Goal: Information Seeking & Learning: Learn about a topic

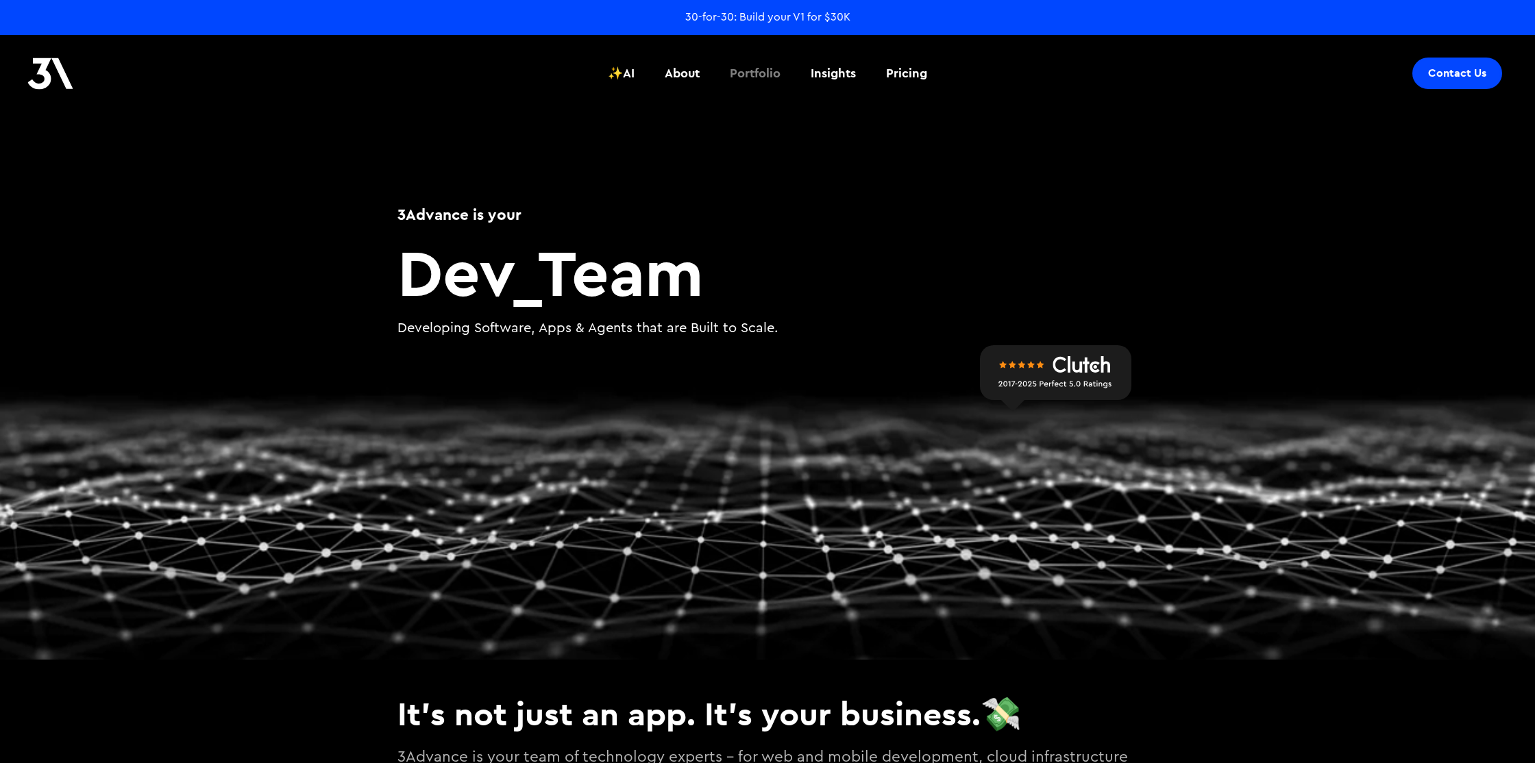
click at [758, 70] on div "Portfolio" at bounding box center [755, 73] width 51 height 18
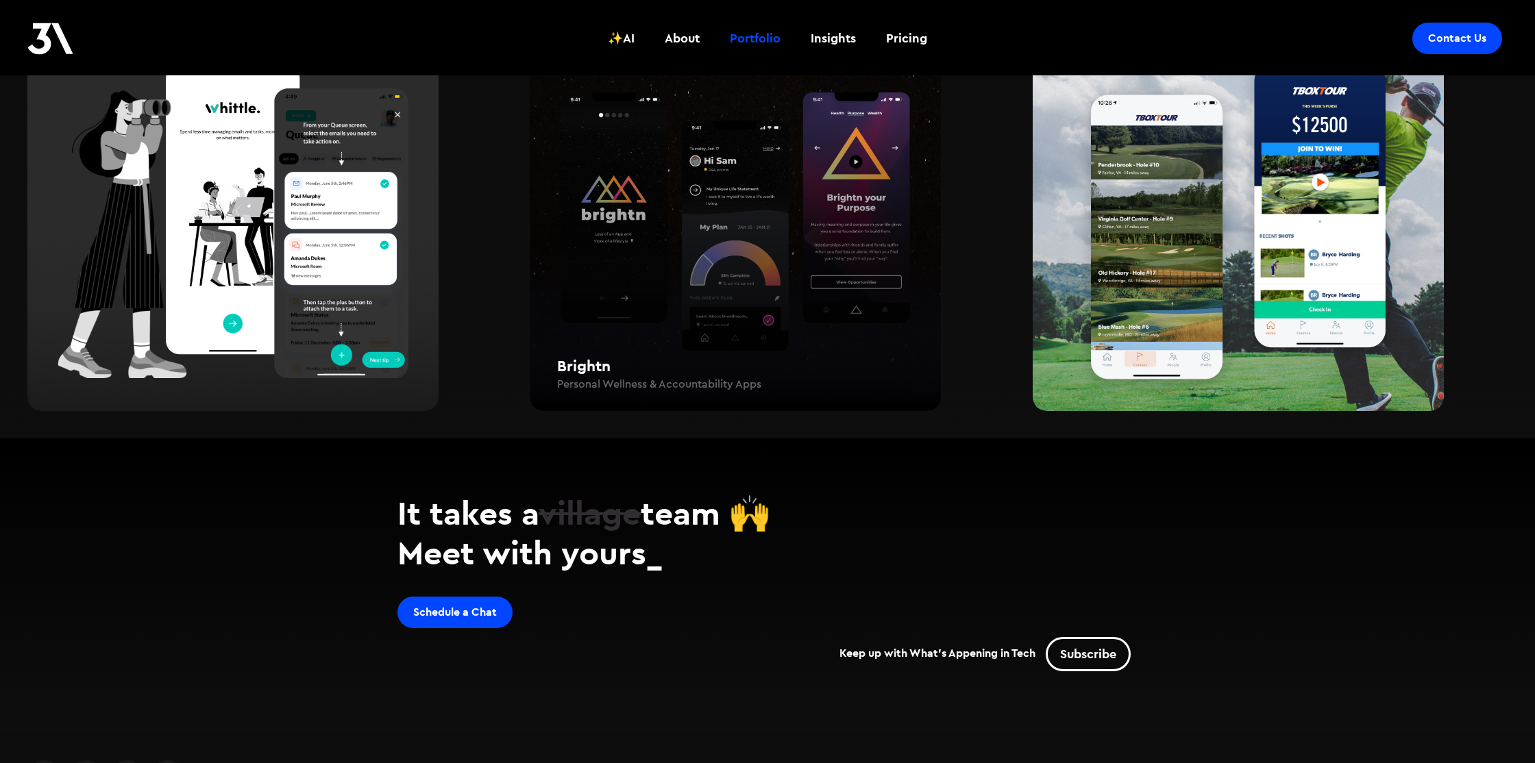
scroll to position [2401, 0]
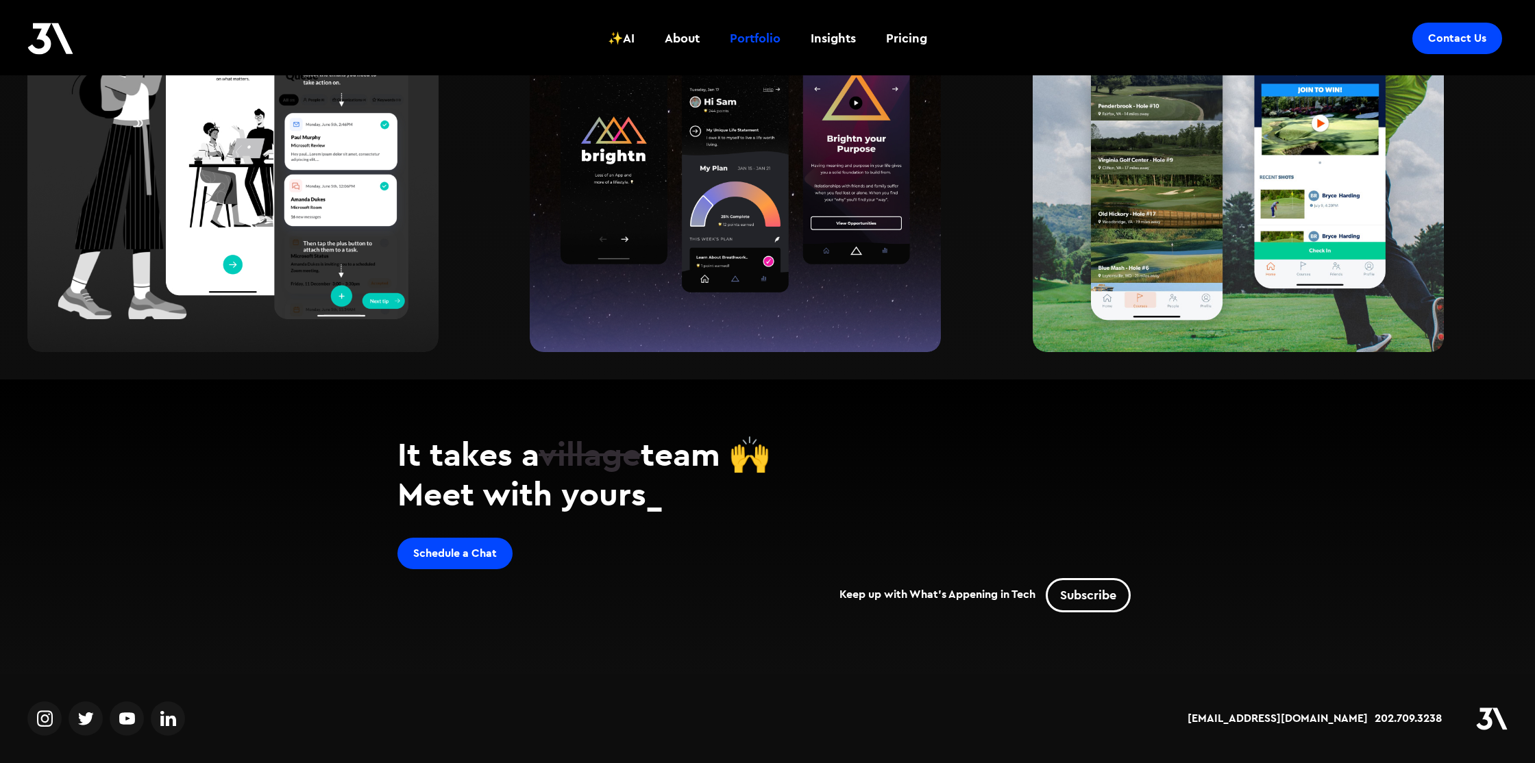
click at [44, 717] on img at bounding box center [45, 719] width 16 height 21
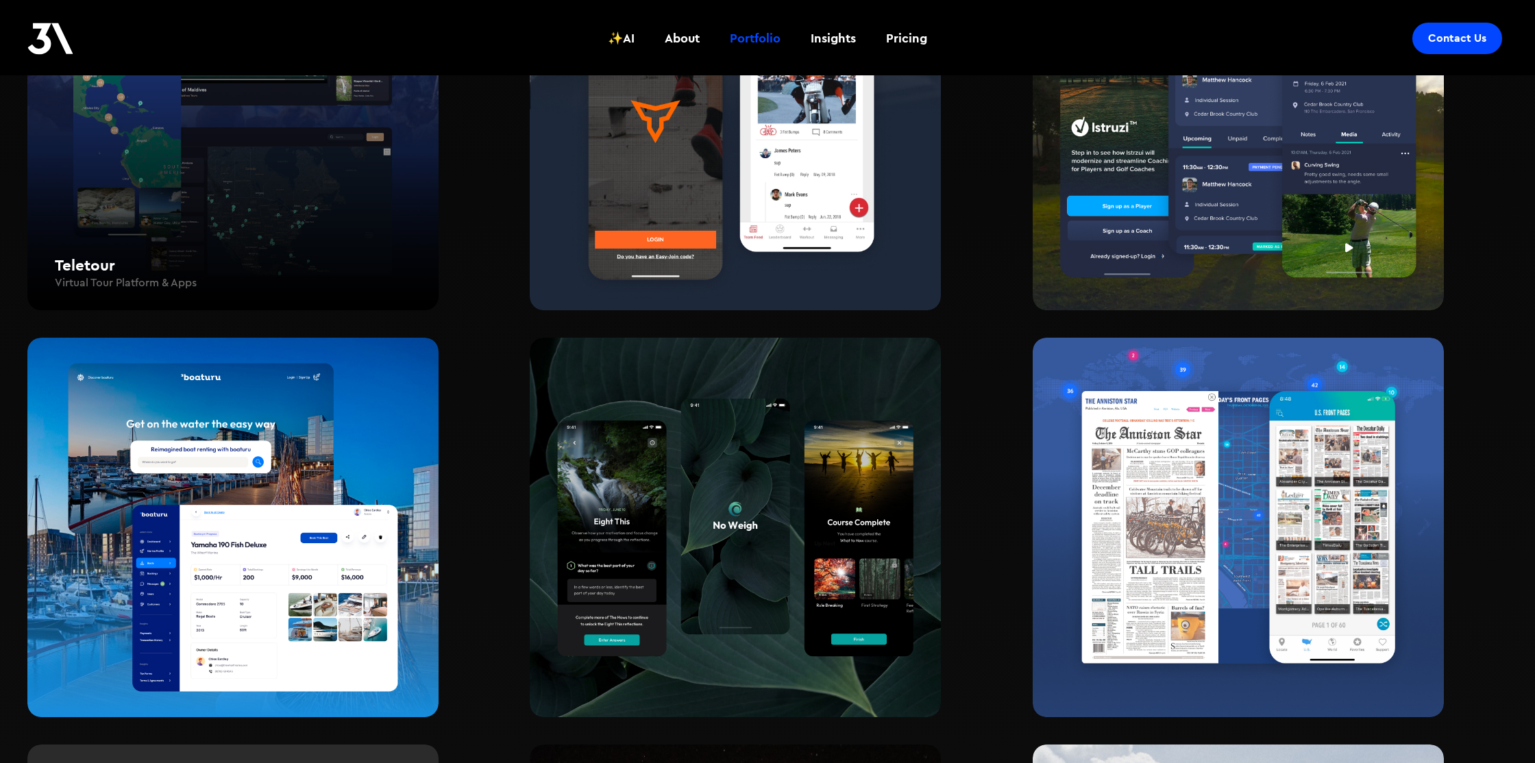
scroll to position [1635, 0]
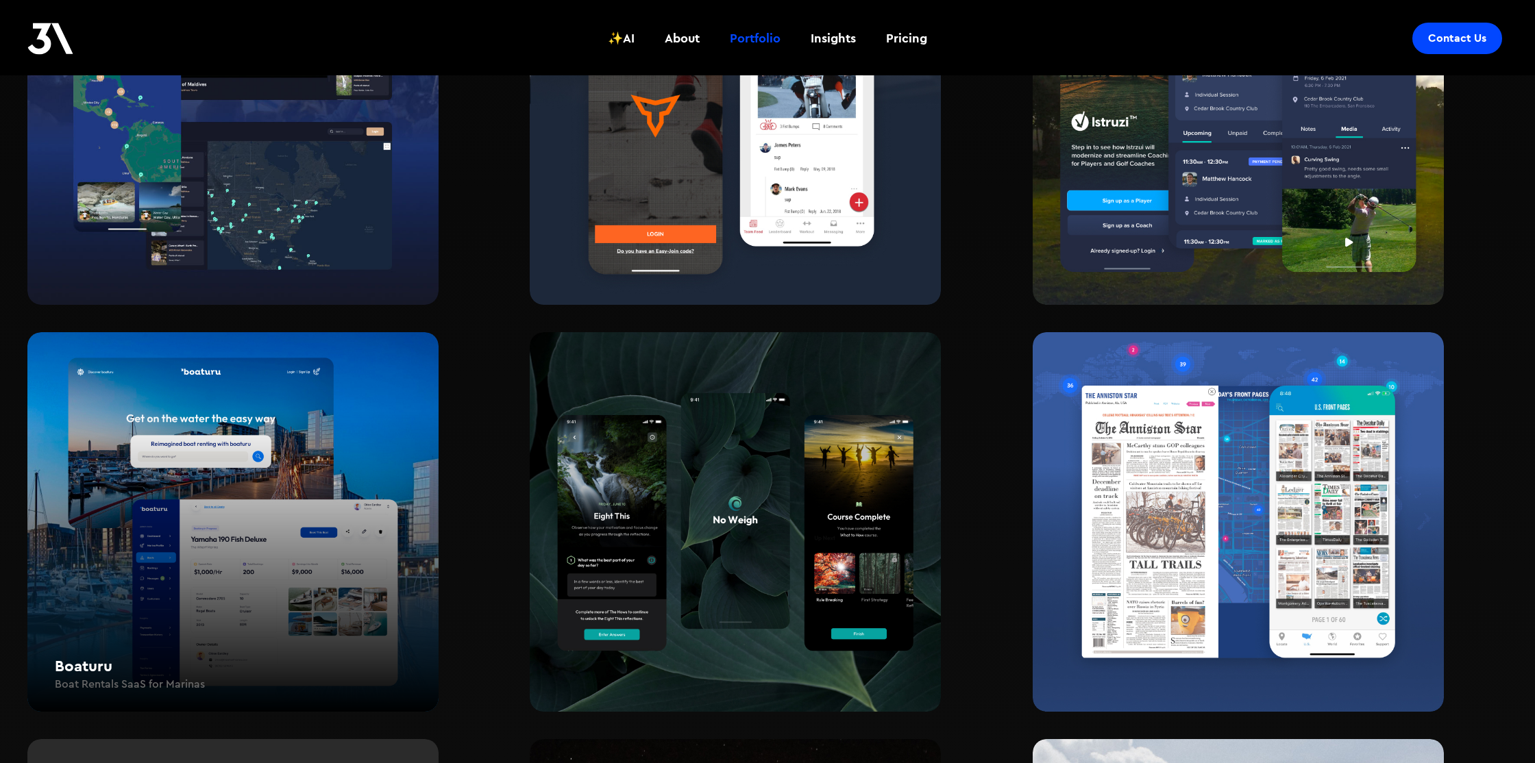
click at [200, 402] on div "Boaturu Boat Rentals SaaS for Marinas" at bounding box center [232, 522] width 411 height 380
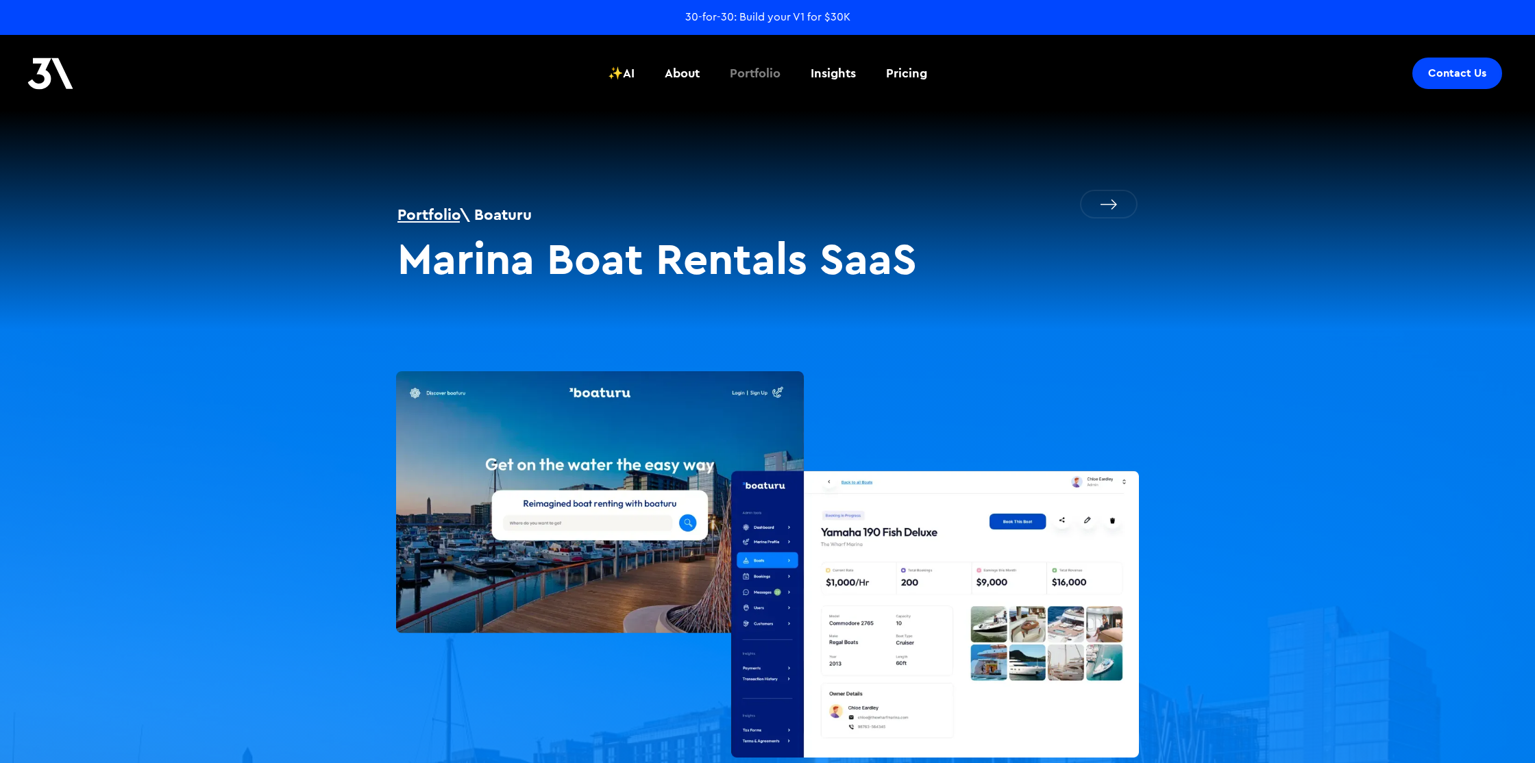
click at [762, 71] on div "Portfolio" at bounding box center [755, 73] width 51 height 18
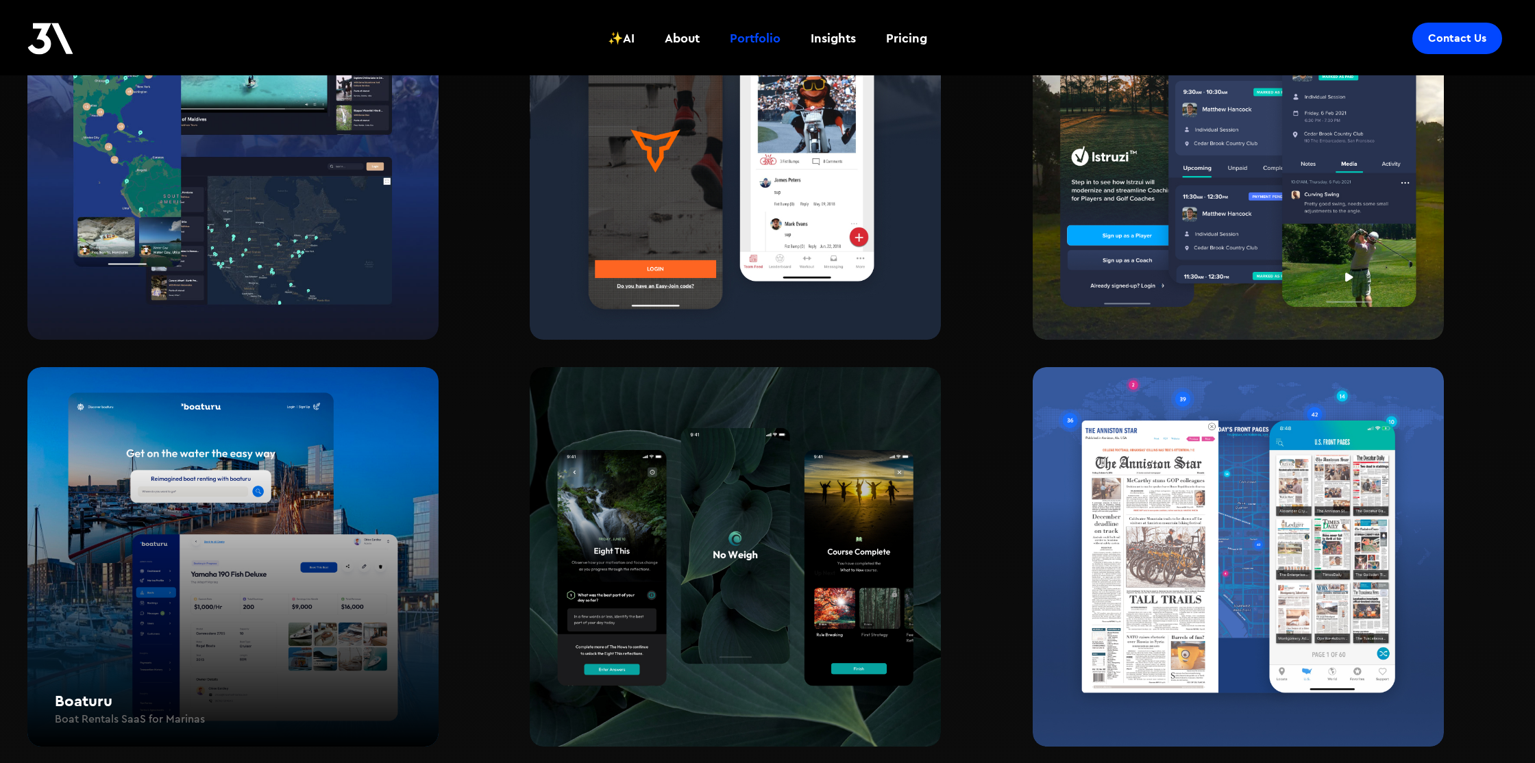
scroll to position [1606, 0]
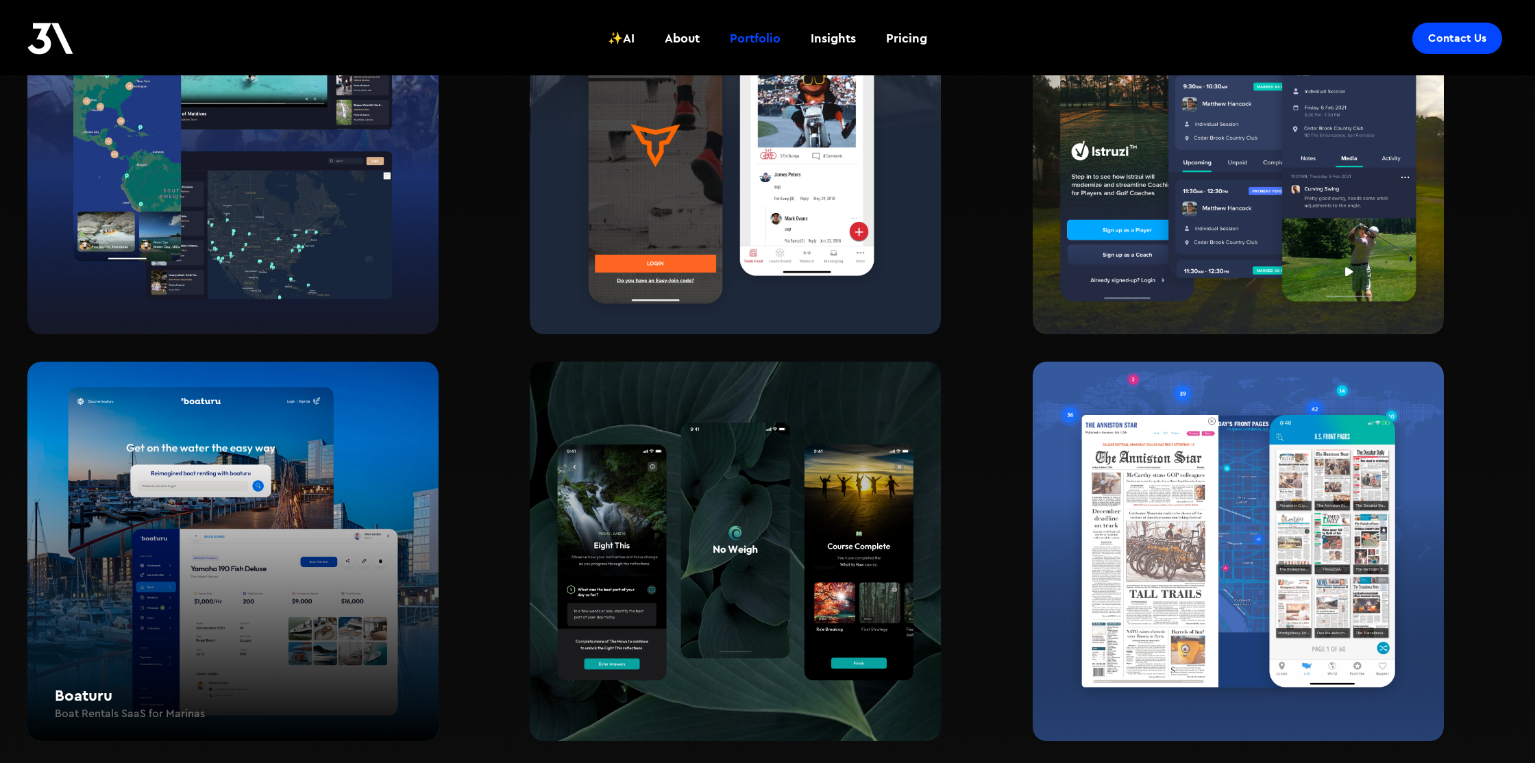
click at [376, 444] on div "Boaturu Boat Rentals SaaS for Marinas" at bounding box center [232, 552] width 411 height 380
